Goal: Information Seeking & Learning: Learn about a topic

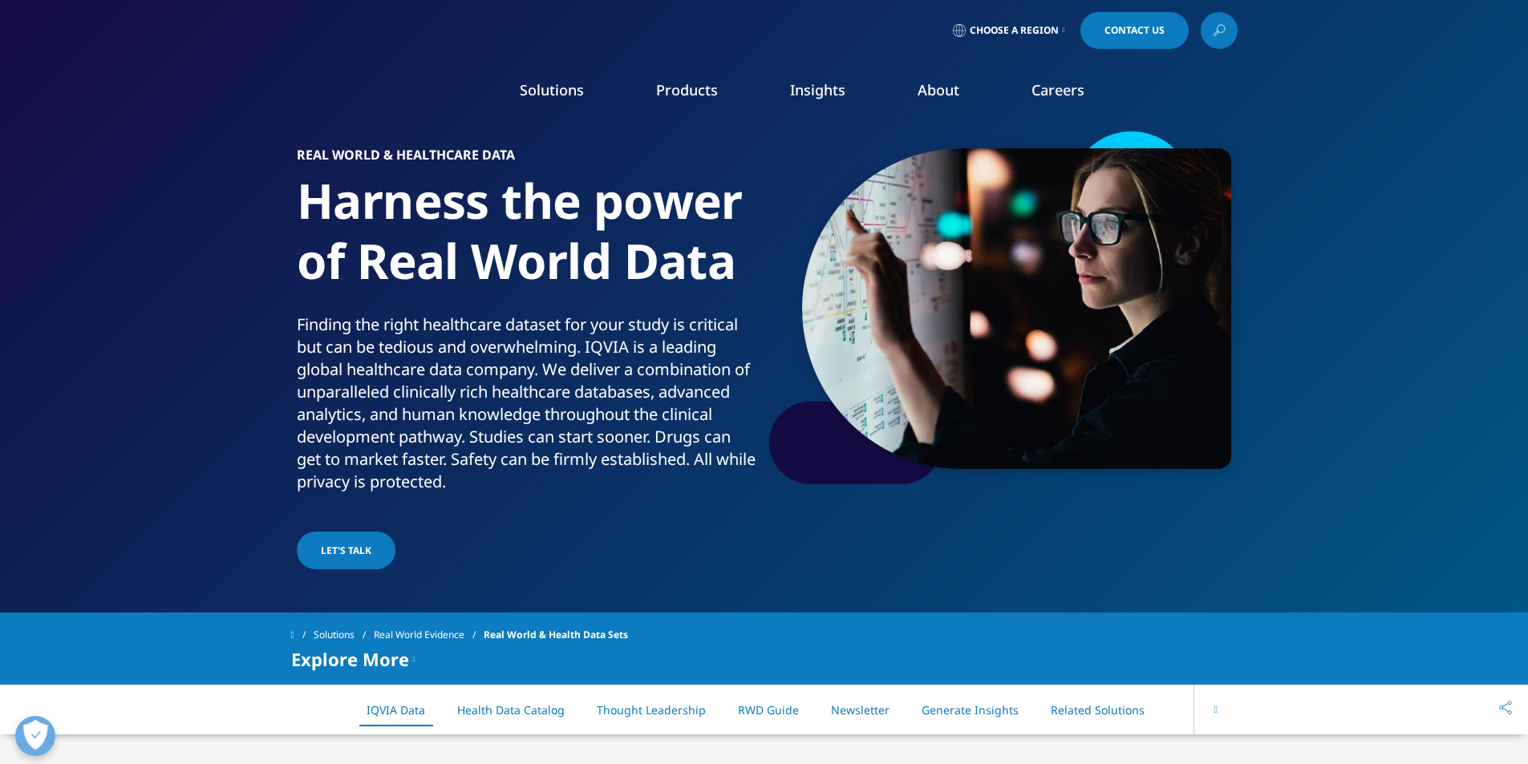
click at [937, 99] on link "About" at bounding box center [938, 89] width 42 height 19
click at [455, 225] on link "Our Story" at bounding box center [615, 216] width 365 height 18
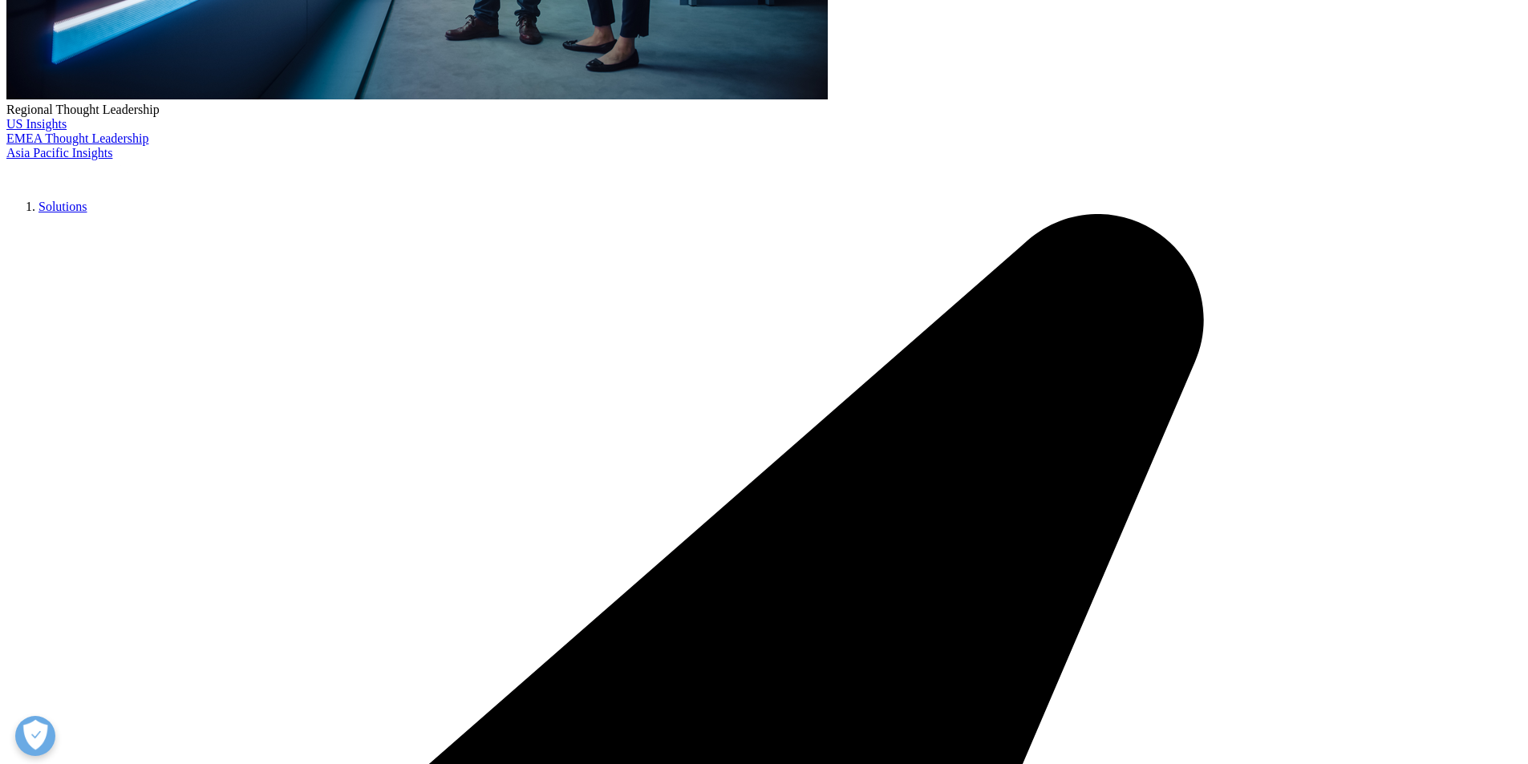
scroll to position [676, 0]
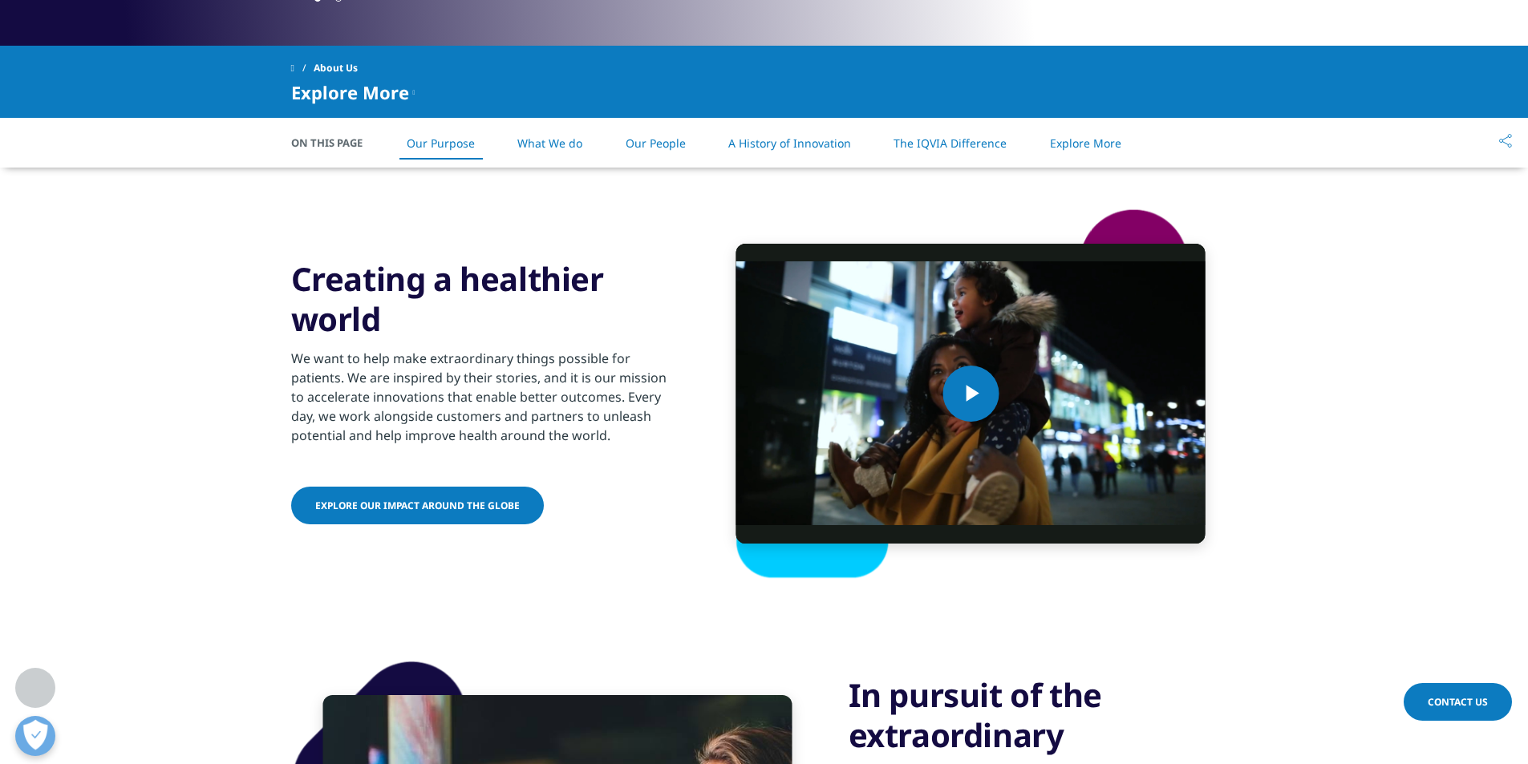
click at [367, 368] on p "We want to help make extraordinary things possible for patients. We are inspire…" at bounding box center [485, 402] width 389 height 106
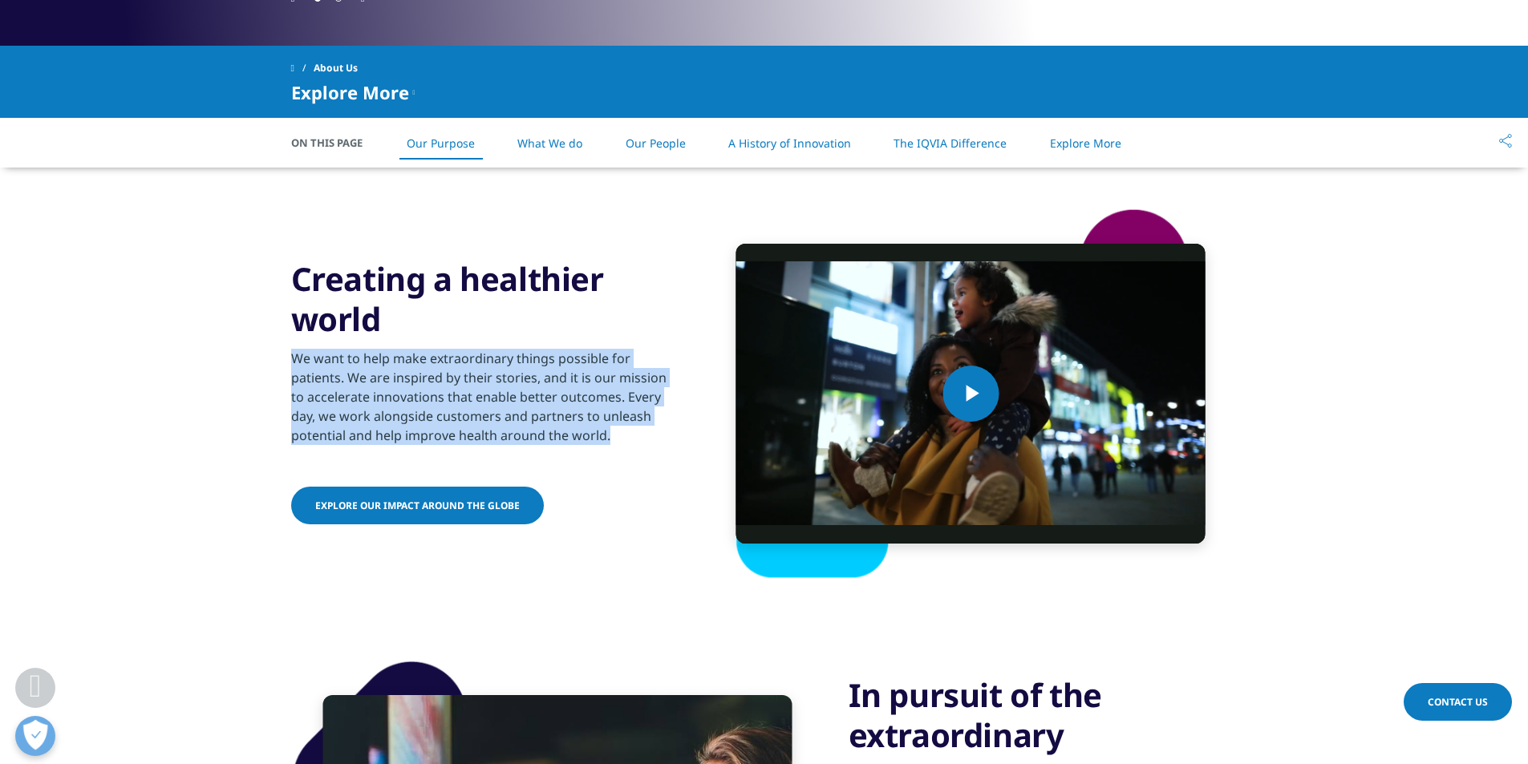
click at [367, 368] on p "We want to help make extraordinary things possible for patients. We are inspire…" at bounding box center [485, 402] width 389 height 106
copy div "We want to help make extraordinary things possible for patients. We are inspire…"
click at [6, 380] on section "Video Player is loading. Play Video Play Skip Backward Skip Forward Mute Curren…" at bounding box center [764, 394] width 1528 height 452
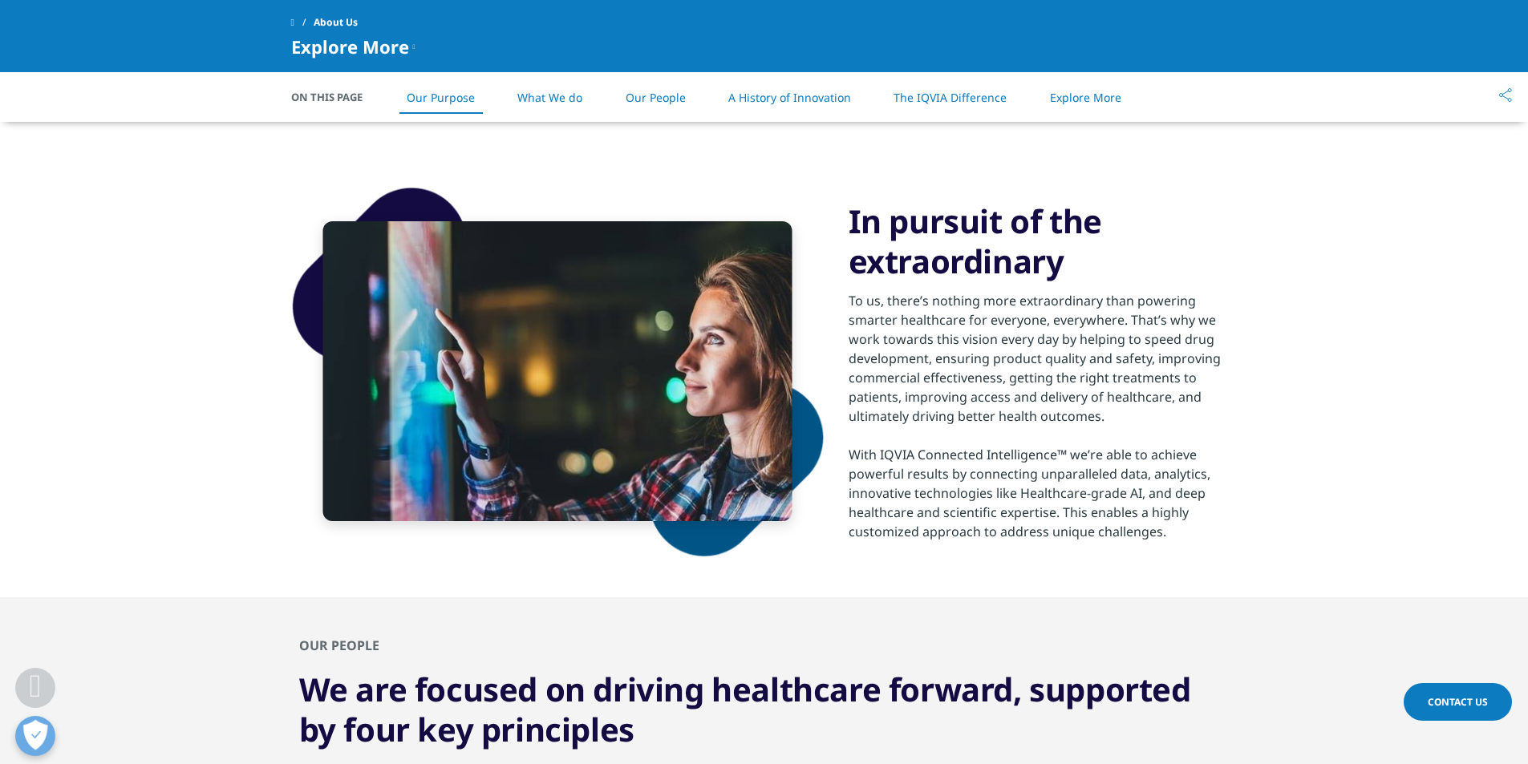
scroll to position [1030, 0]
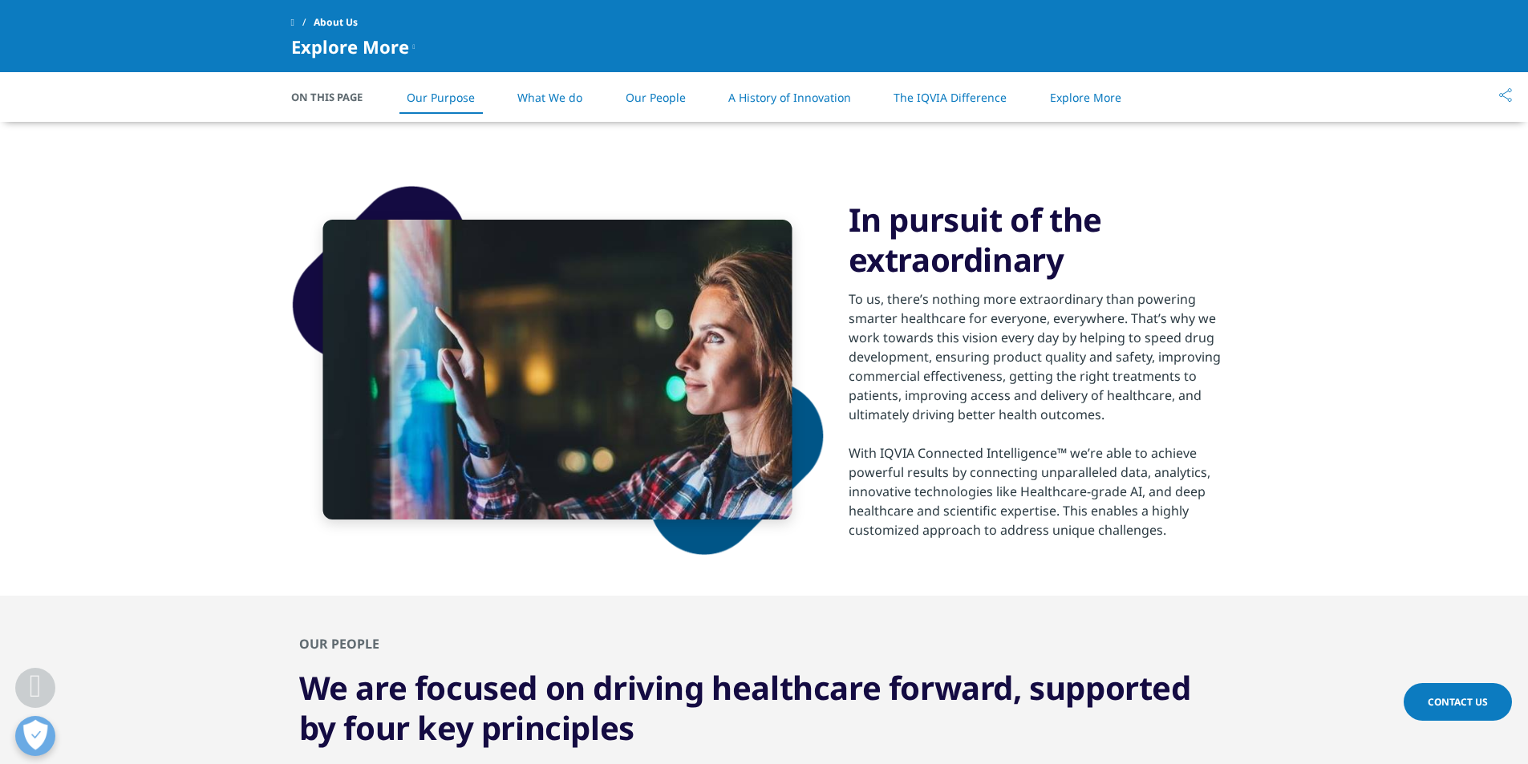
click at [966, 289] on div "To us, there’s nothing more extraordinary than powering smarter healthcare for …" at bounding box center [1042, 356] width 389 height 135
click at [964, 294] on div "To us, there’s nothing more extraordinary than powering smarter healthcare for …" at bounding box center [1042, 356] width 389 height 135
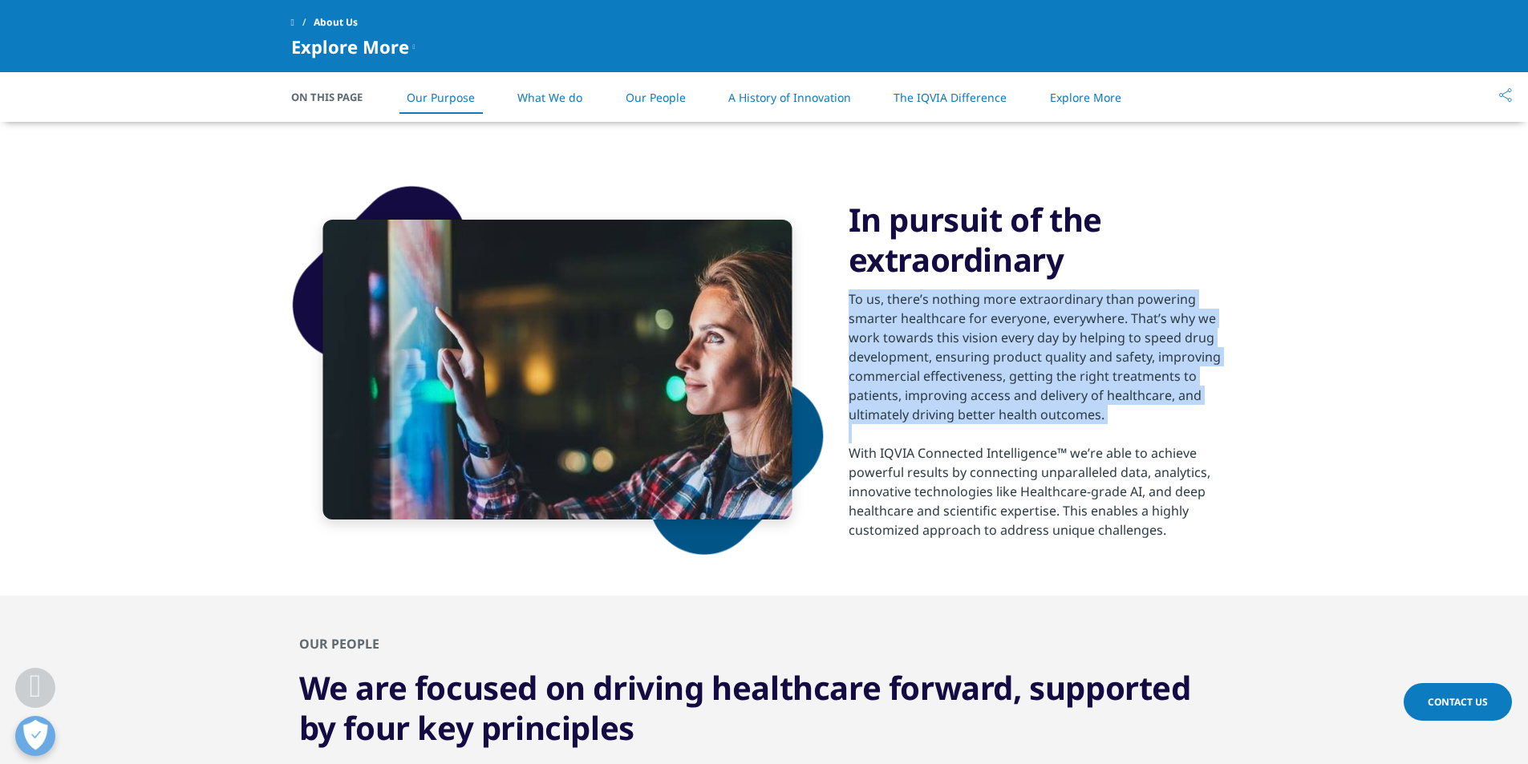
click at [964, 294] on div "To us, there’s nothing more extraordinary than powering smarter healthcare for …" at bounding box center [1042, 356] width 389 height 135
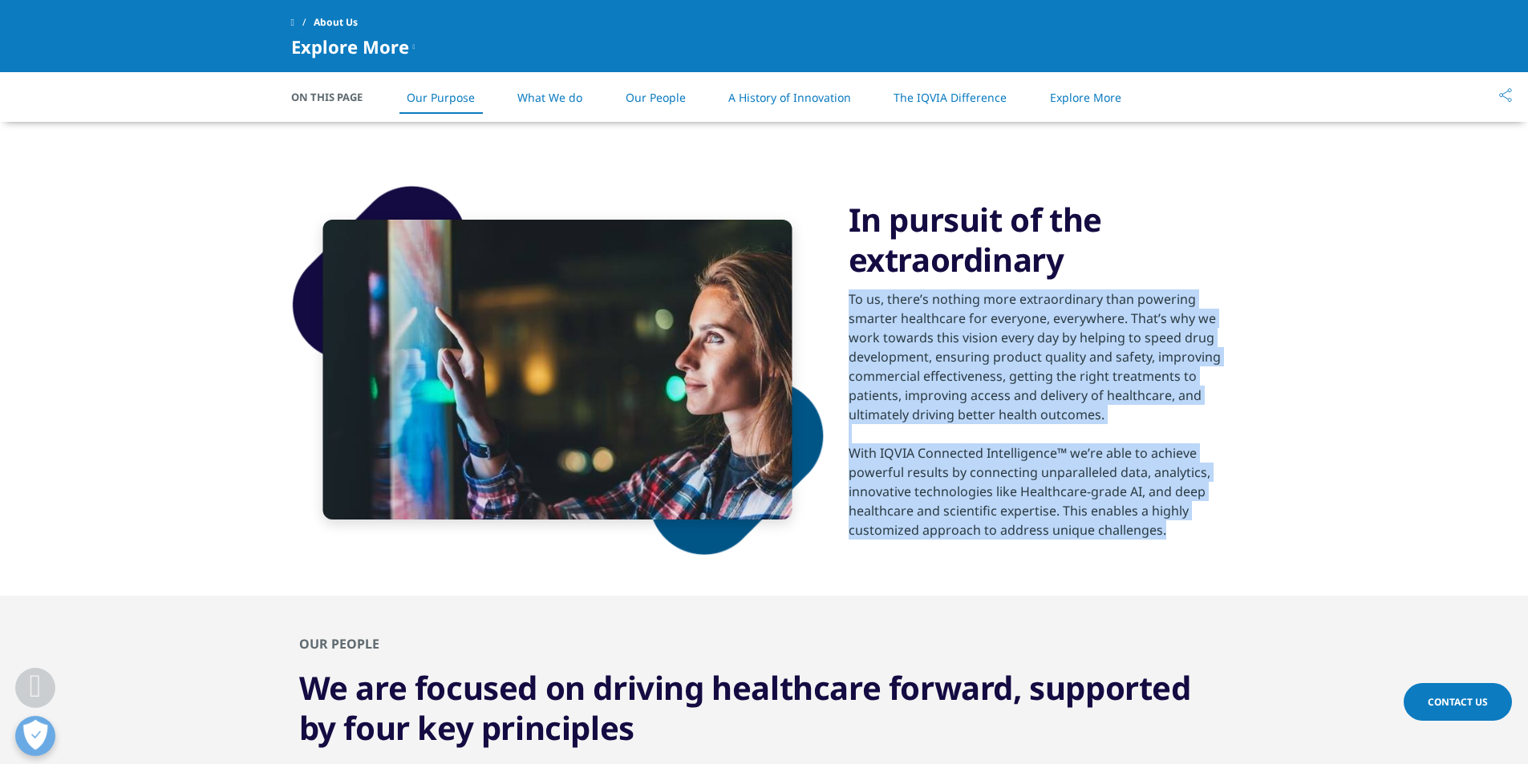
drag, startPoint x: 1196, startPoint y: 534, endPoint x: 844, endPoint y: 304, distance: 420.6
click at [844, 304] on div "In pursuit of the extraordinary To us, there’s nothing more extraordinary than …" at bounding box center [764, 370] width 946 height 452
copy div "To us, there’s nothing more extraordinary than powering smarter healthcare for …"
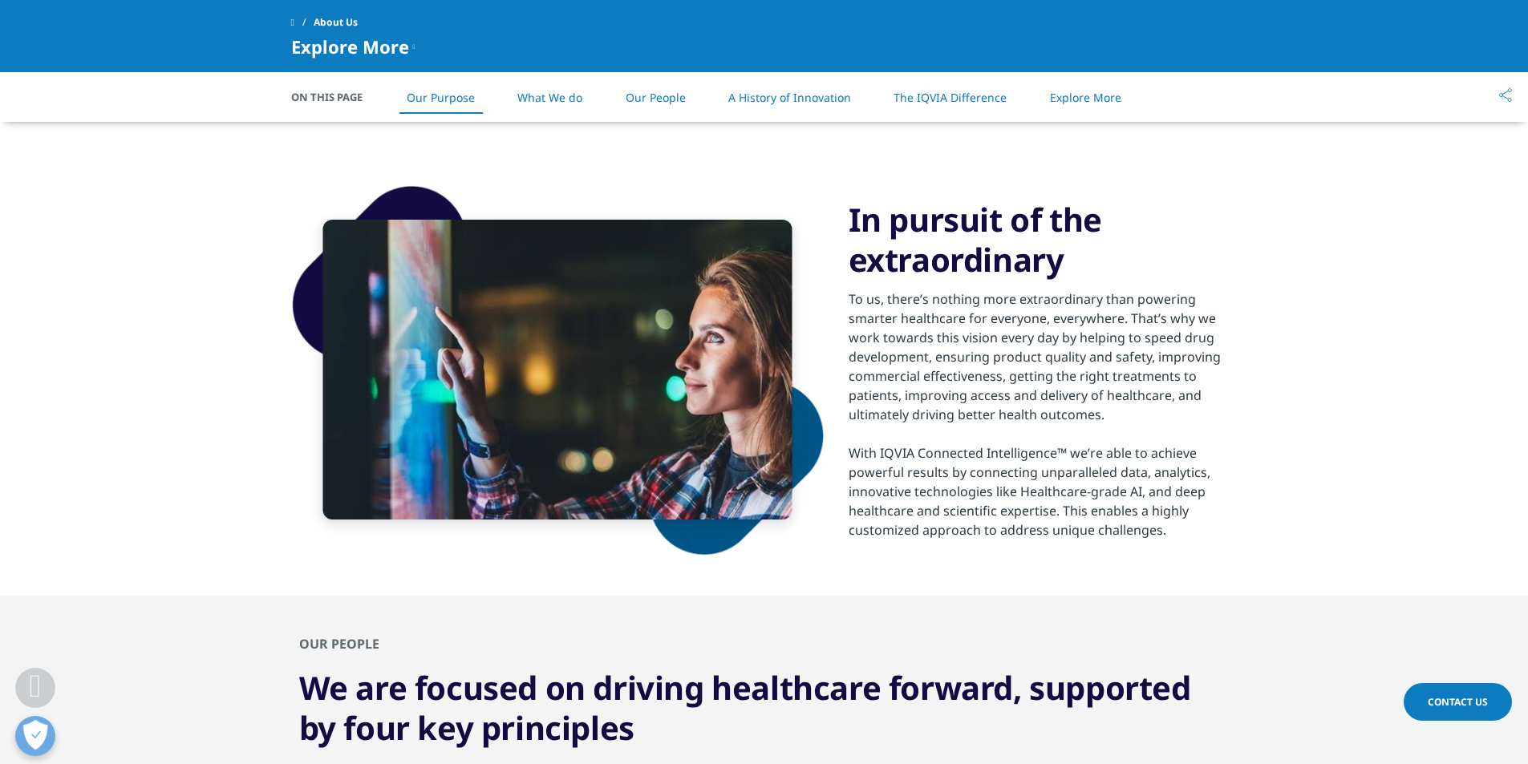
click at [103, 305] on section "In pursuit of the extraordinary To us, there’s nothing more extraordinary than …" at bounding box center [764, 370] width 1528 height 452
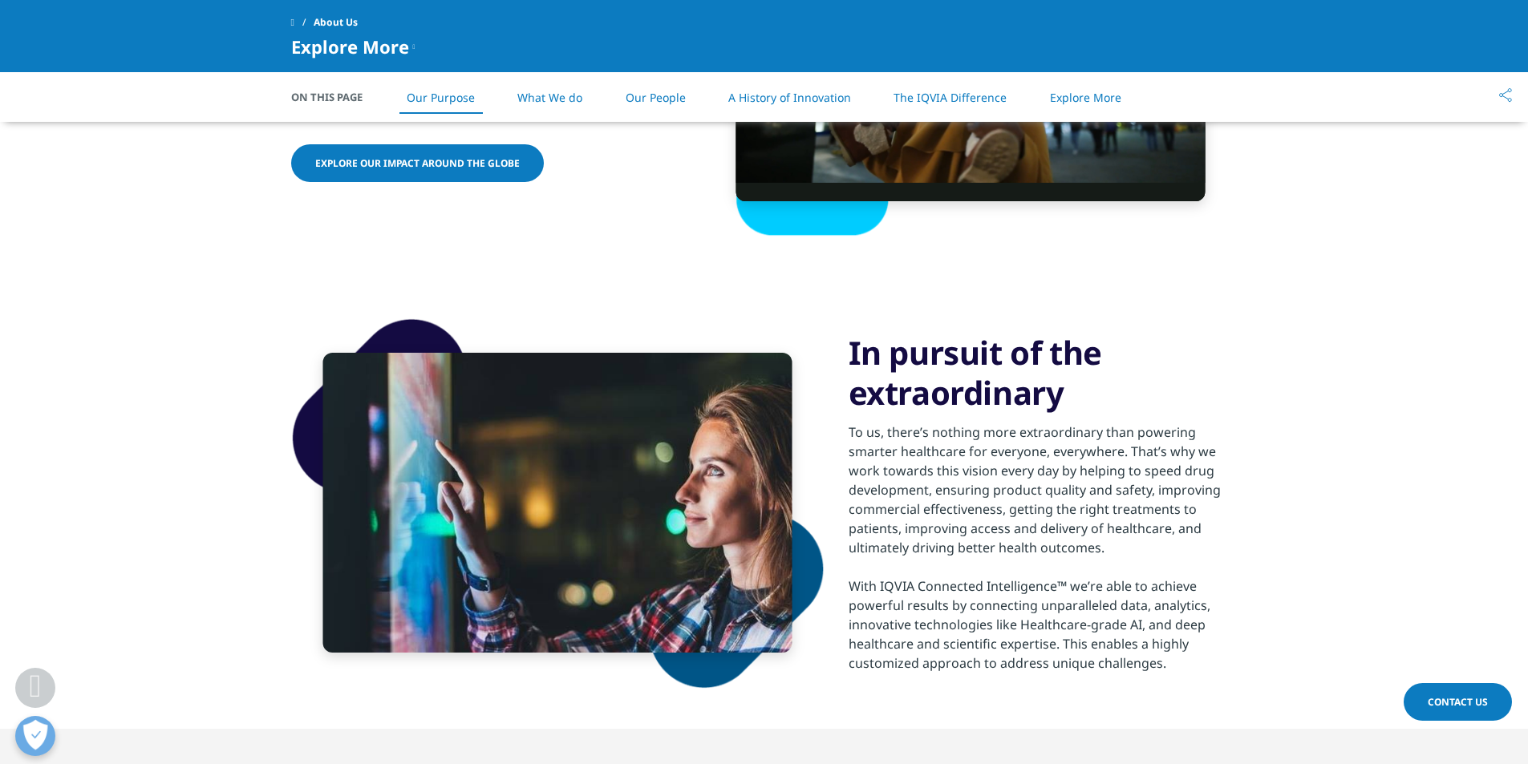
scroll to position [898, 0]
